Goal: Find specific page/section: Find specific page/section

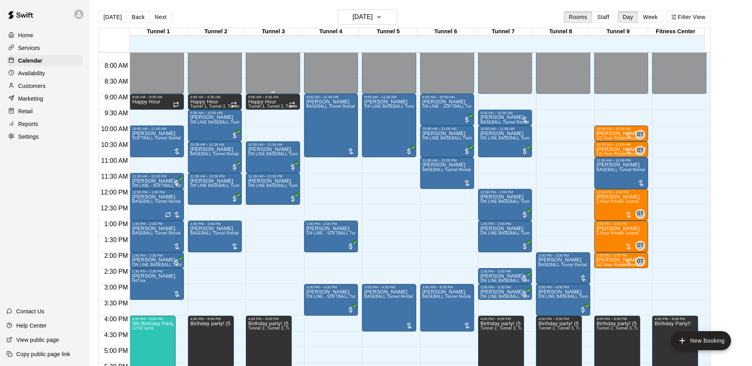
scroll to position [233, 0]
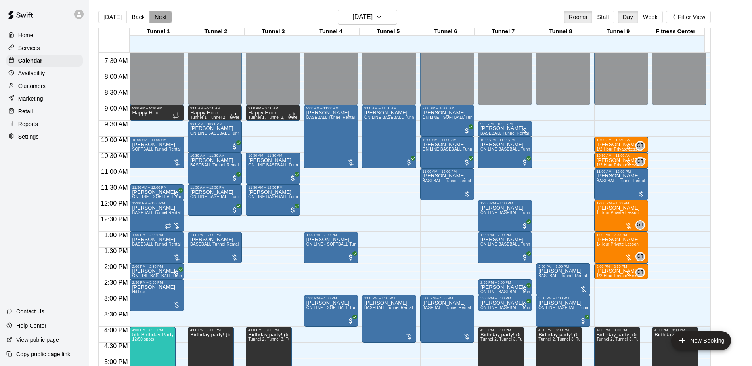
click at [154, 18] on button "Next" at bounding box center [160, 17] width 22 height 12
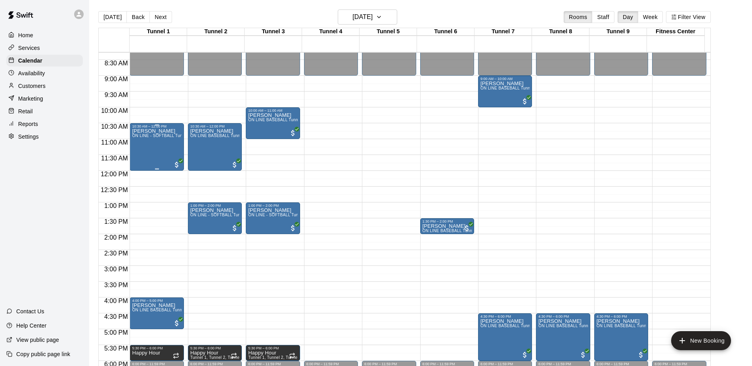
scroll to position [273, 0]
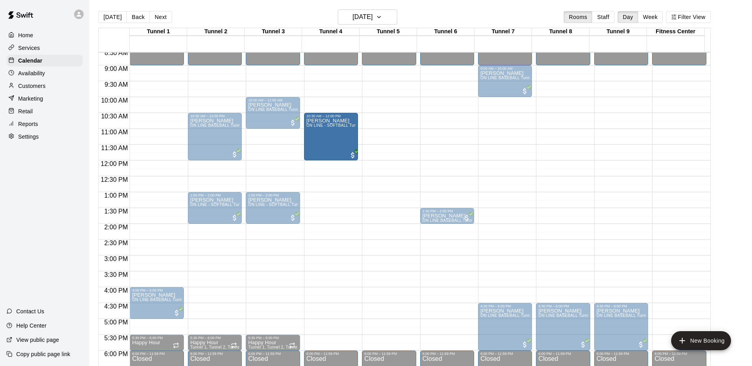
drag, startPoint x: 171, startPoint y: 140, endPoint x: 349, endPoint y: 144, distance: 178.1
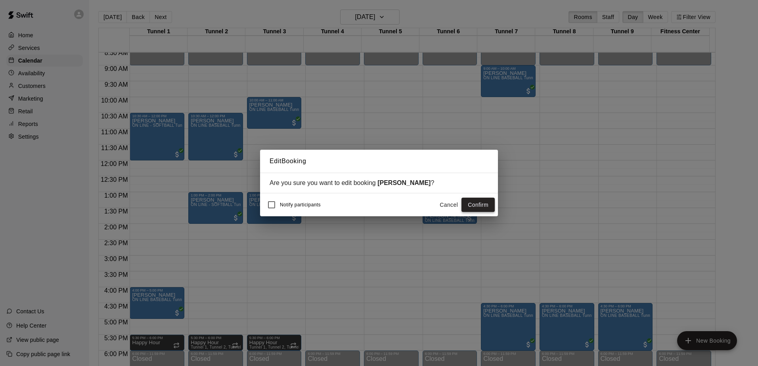
click at [474, 205] on button "Confirm" at bounding box center [478, 205] width 33 height 15
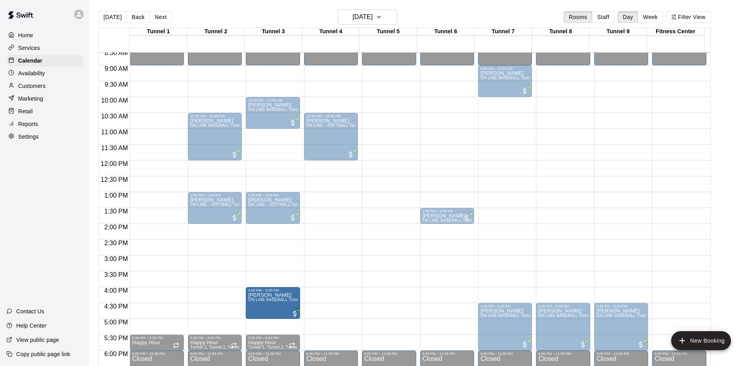
drag, startPoint x: 167, startPoint y: 309, endPoint x: 269, endPoint y: 313, distance: 102.4
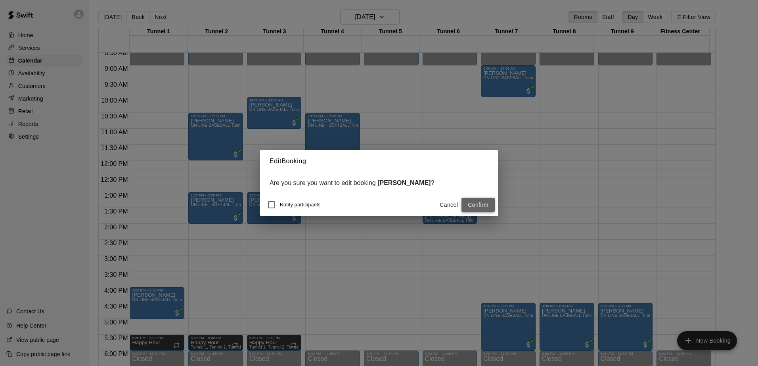
click at [483, 206] on button "Confirm" at bounding box center [478, 205] width 33 height 15
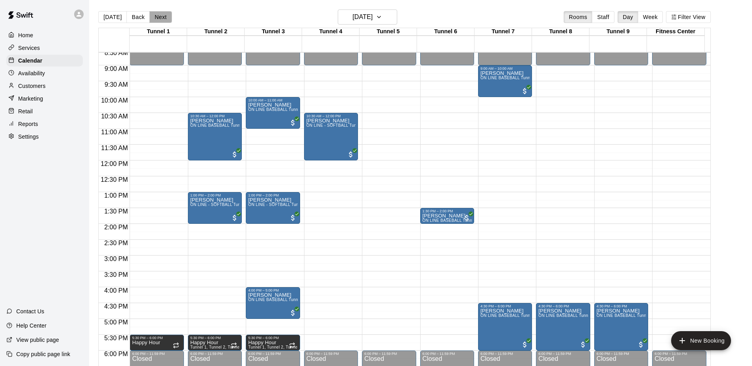
click at [150, 18] on button "Next" at bounding box center [160, 17] width 22 height 12
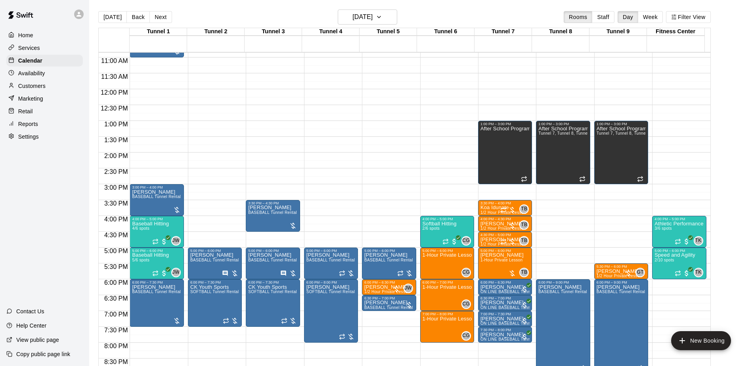
scroll to position [352, 0]
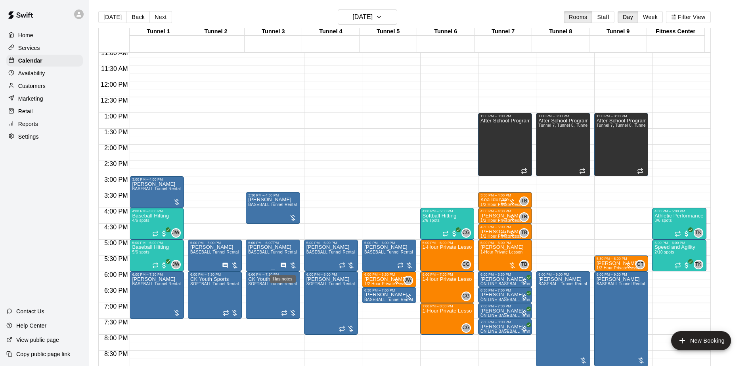
click at [282, 265] on icon "Has notes" at bounding box center [283, 266] width 6 height 6
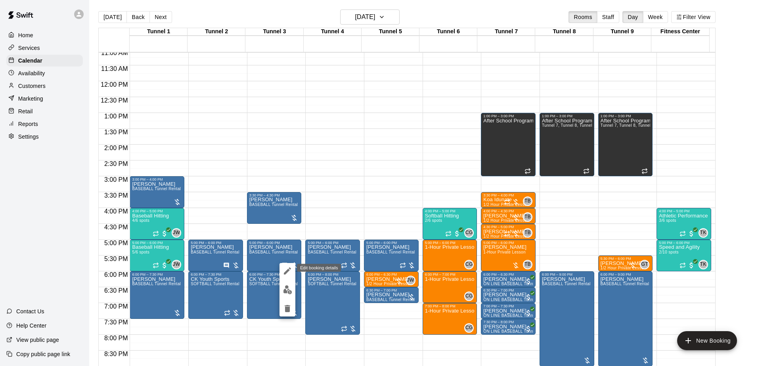
click at [284, 268] on icon "edit" at bounding box center [288, 271] width 10 height 10
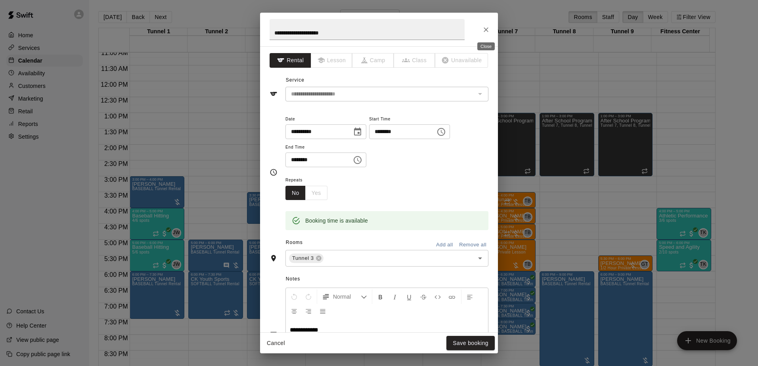
click at [484, 29] on icon "Close" at bounding box center [486, 30] width 8 height 8
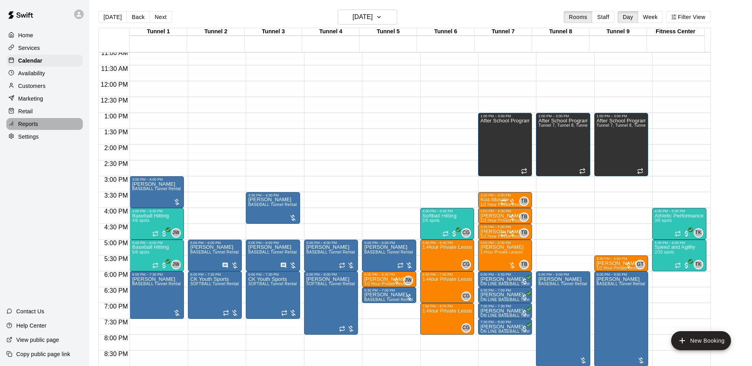
click at [23, 127] on p "Reports" at bounding box center [28, 124] width 20 height 8
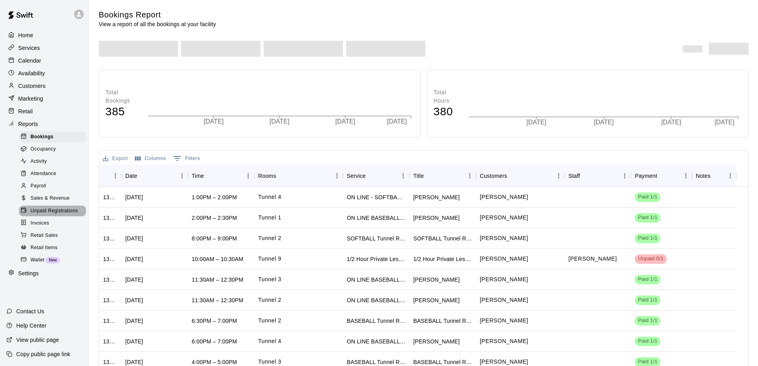
click at [46, 215] on span "Unpaid Registrations" at bounding box center [54, 211] width 47 height 8
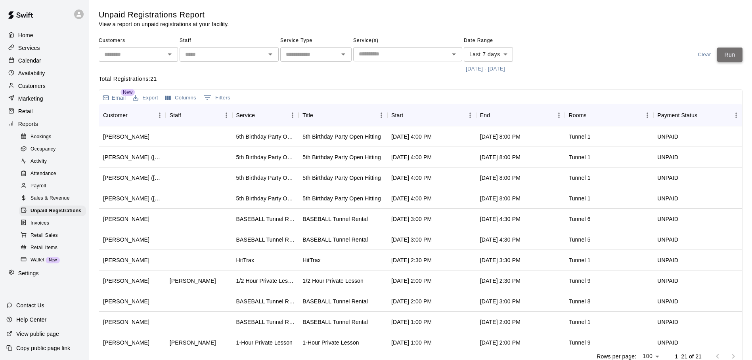
click at [732, 54] on button "Run" at bounding box center [729, 55] width 25 height 15
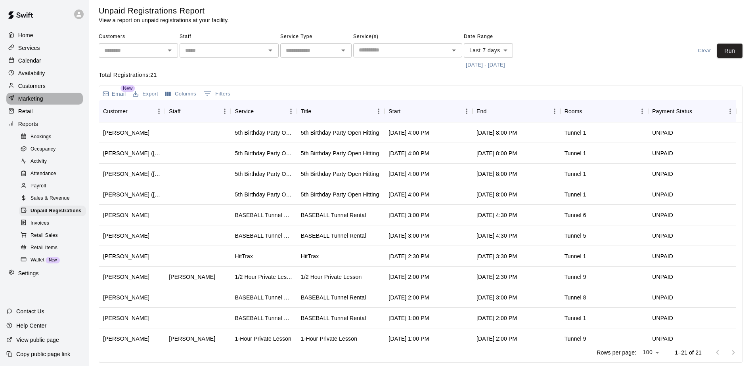
click at [29, 97] on p "Marketing" at bounding box center [30, 99] width 25 height 8
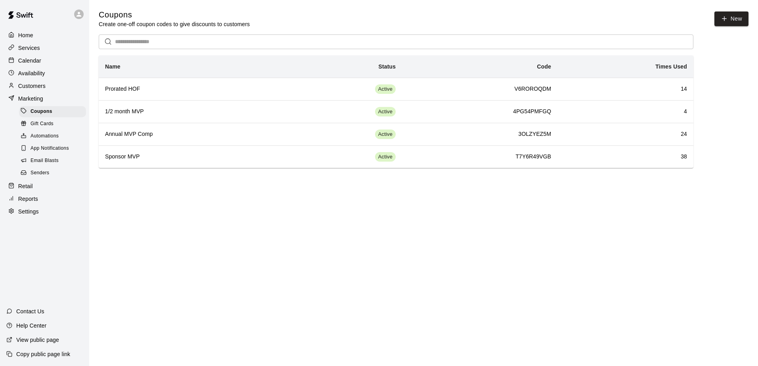
click at [37, 162] on span "Email Blasts" at bounding box center [45, 161] width 28 height 8
